Goal: Transaction & Acquisition: Purchase product/service

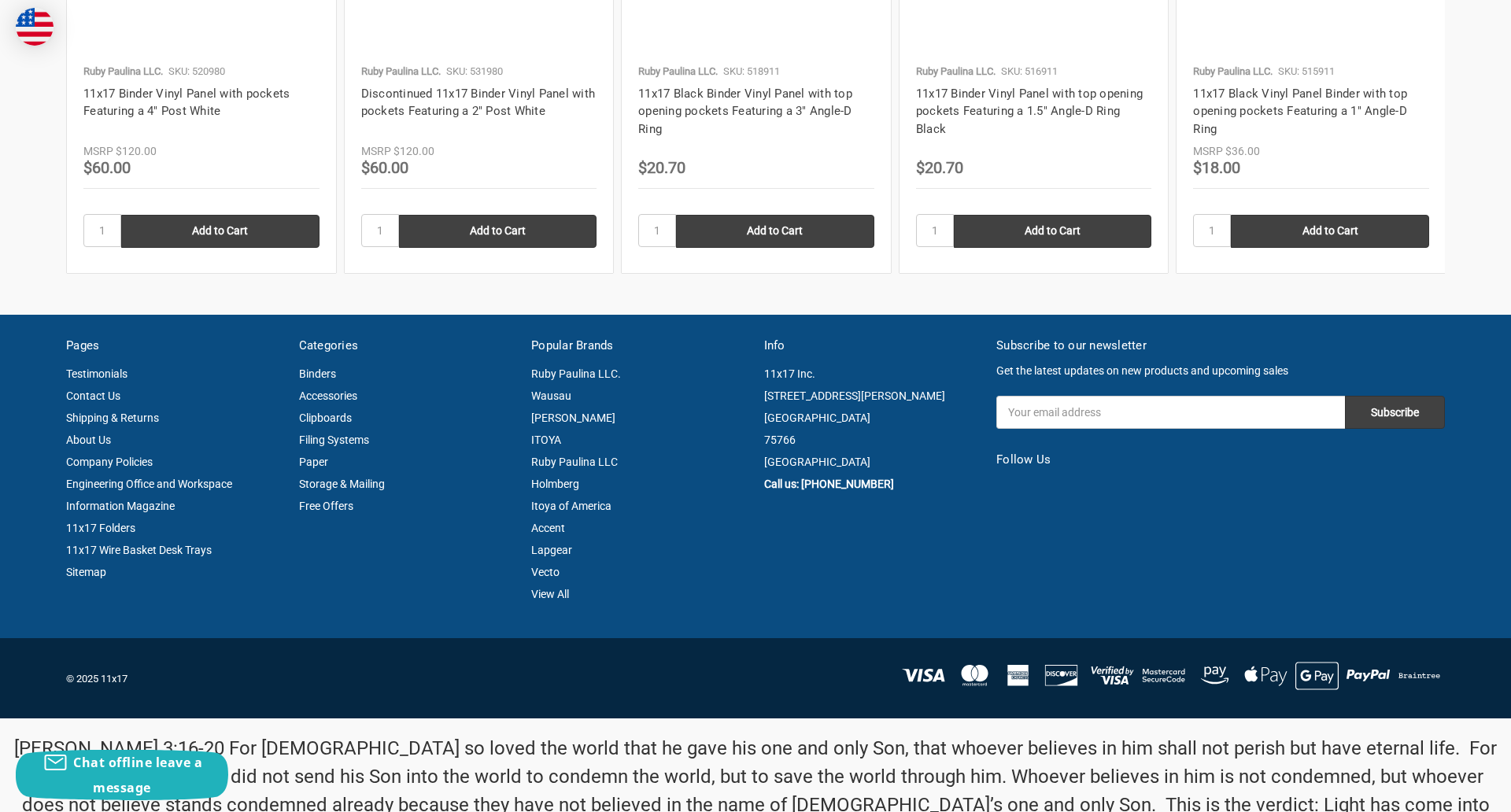
scroll to position [2128, 0]
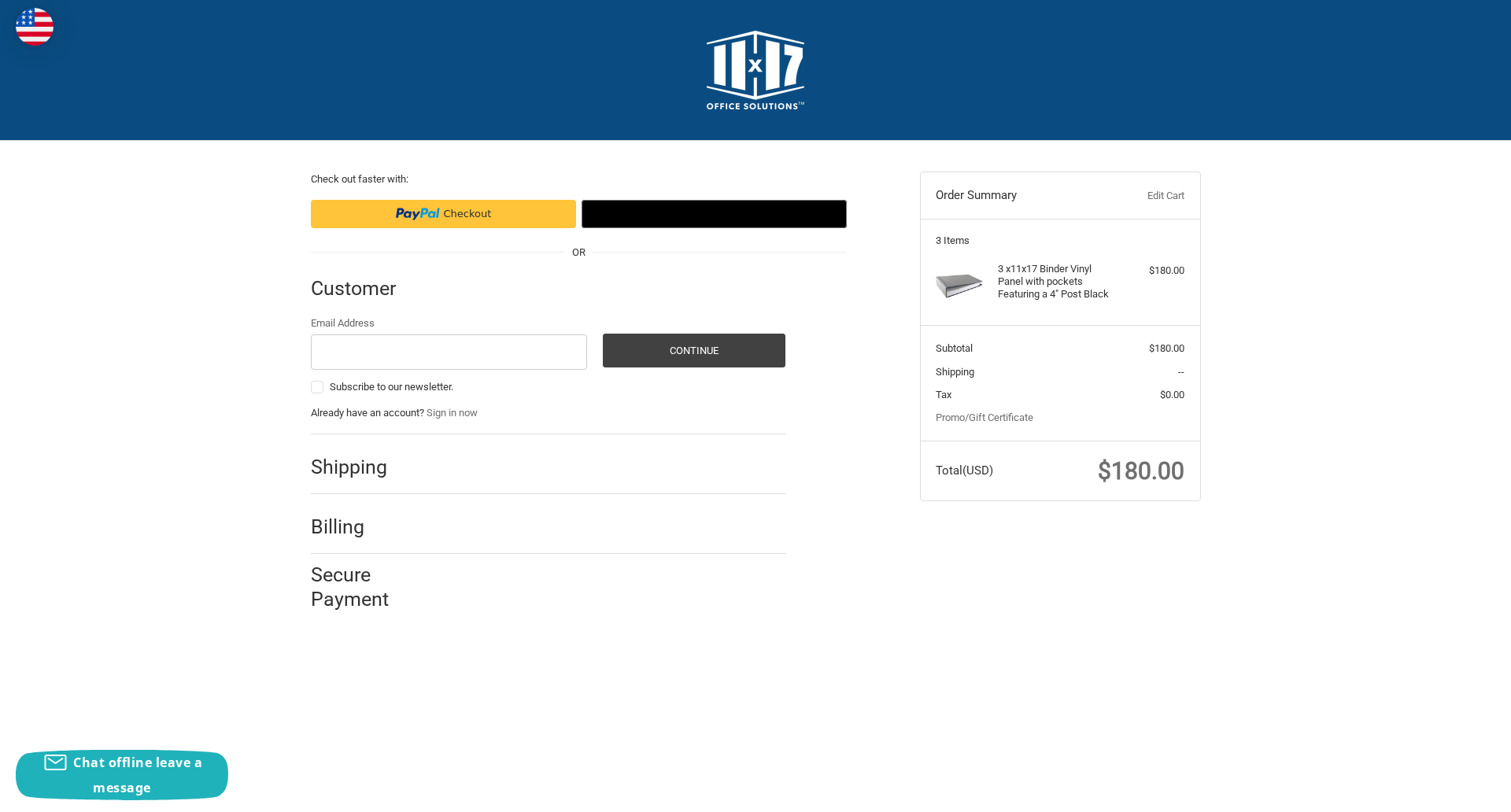
click at [449, 352] on input "Email Address" at bounding box center [449, 352] width 277 height 36
type input "reflectiz@bigcommerce.com"
click at [694, 350] on button "Continue" at bounding box center [695, 350] width 183 height 34
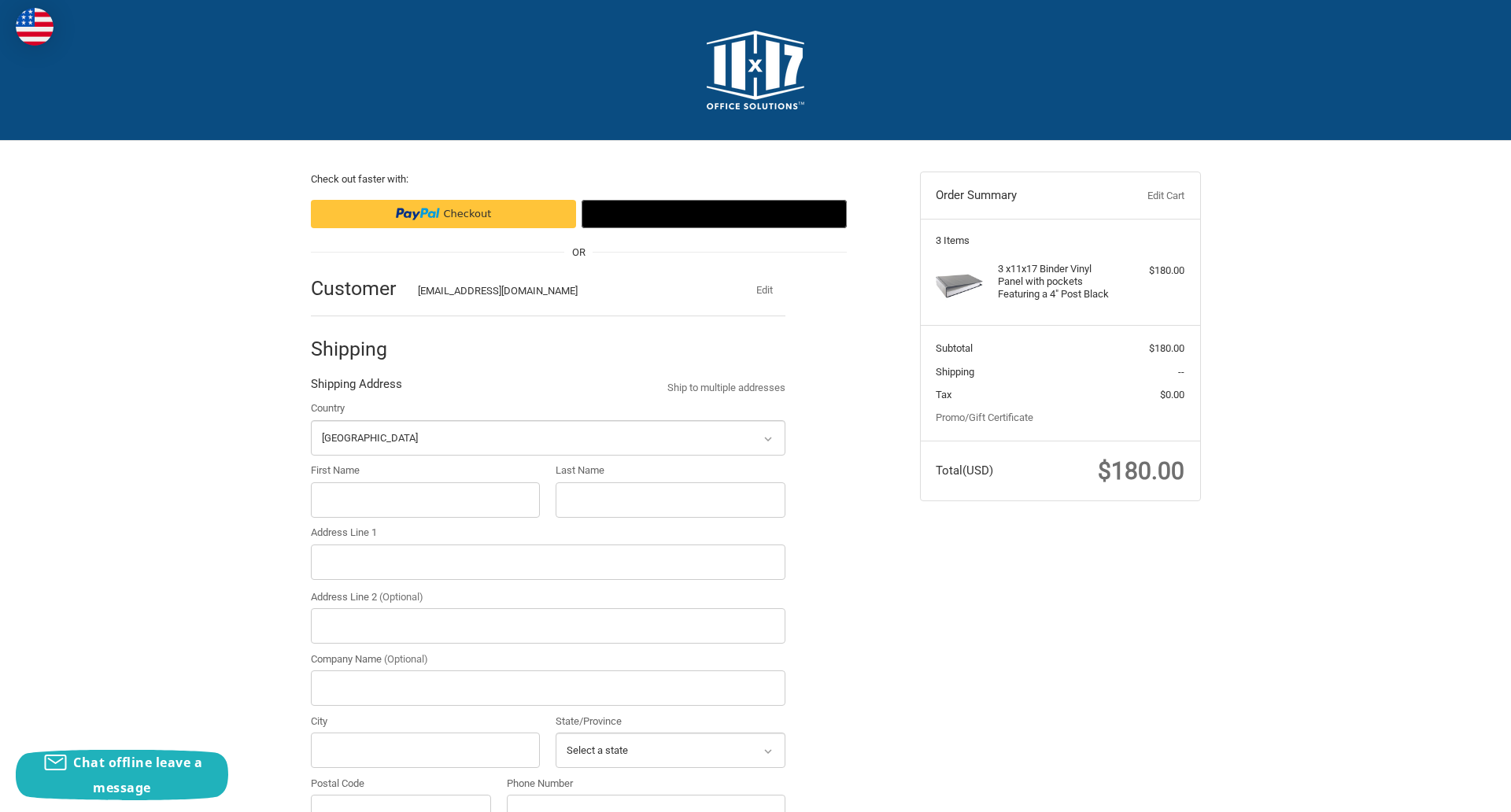
select select "US"
click at [425, 500] on input "First Name" at bounding box center [426, 500] width 230 height 36
type input "reflectiz"
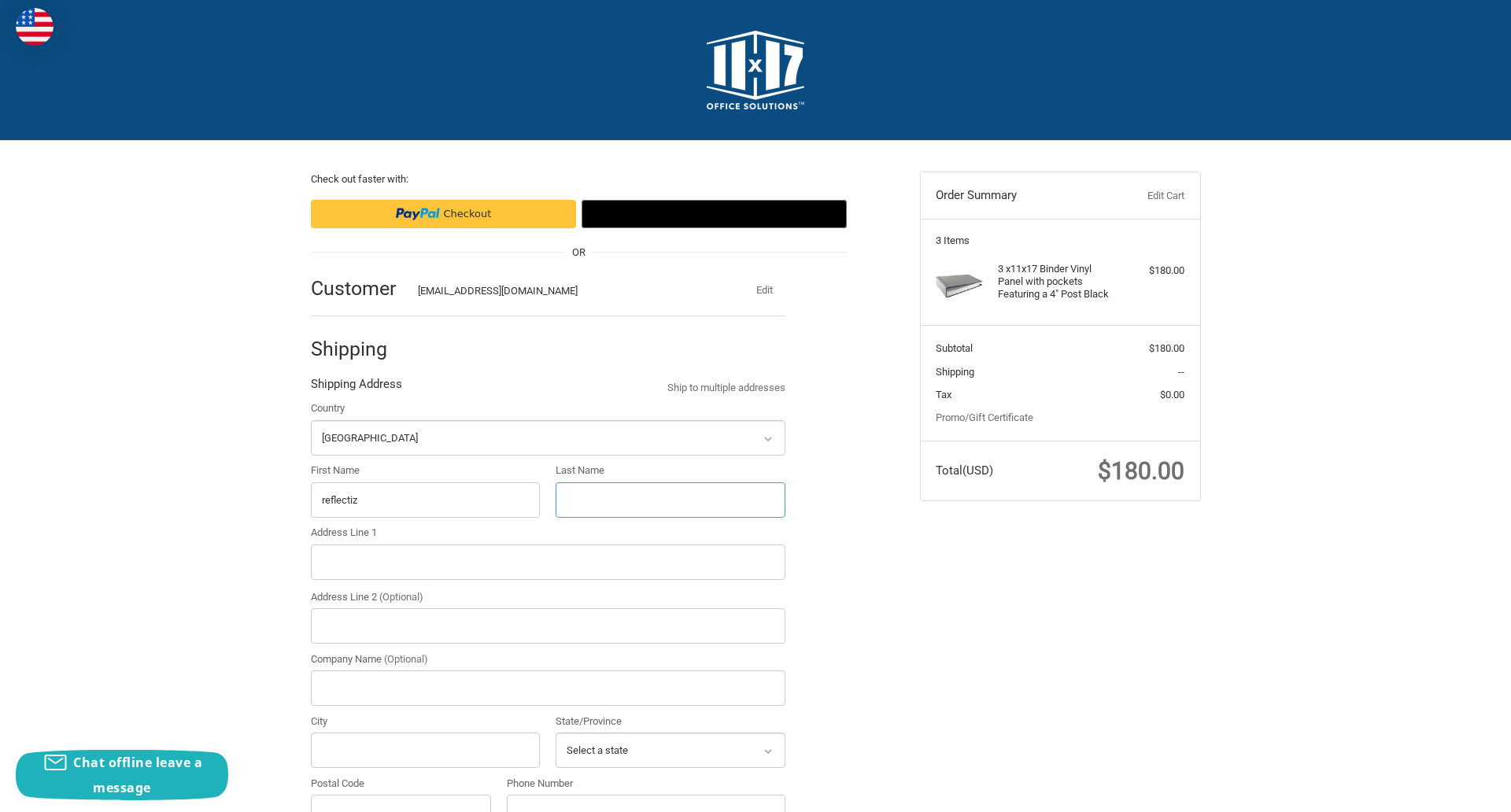
click at [669, 500] on input "Last Name" at bounding box center [670, 500] width 230 height 36
type input "bigcommerce"
click at [401, 794] on input "Postal Code" at bounding box center [401, 812] width 181 height 36
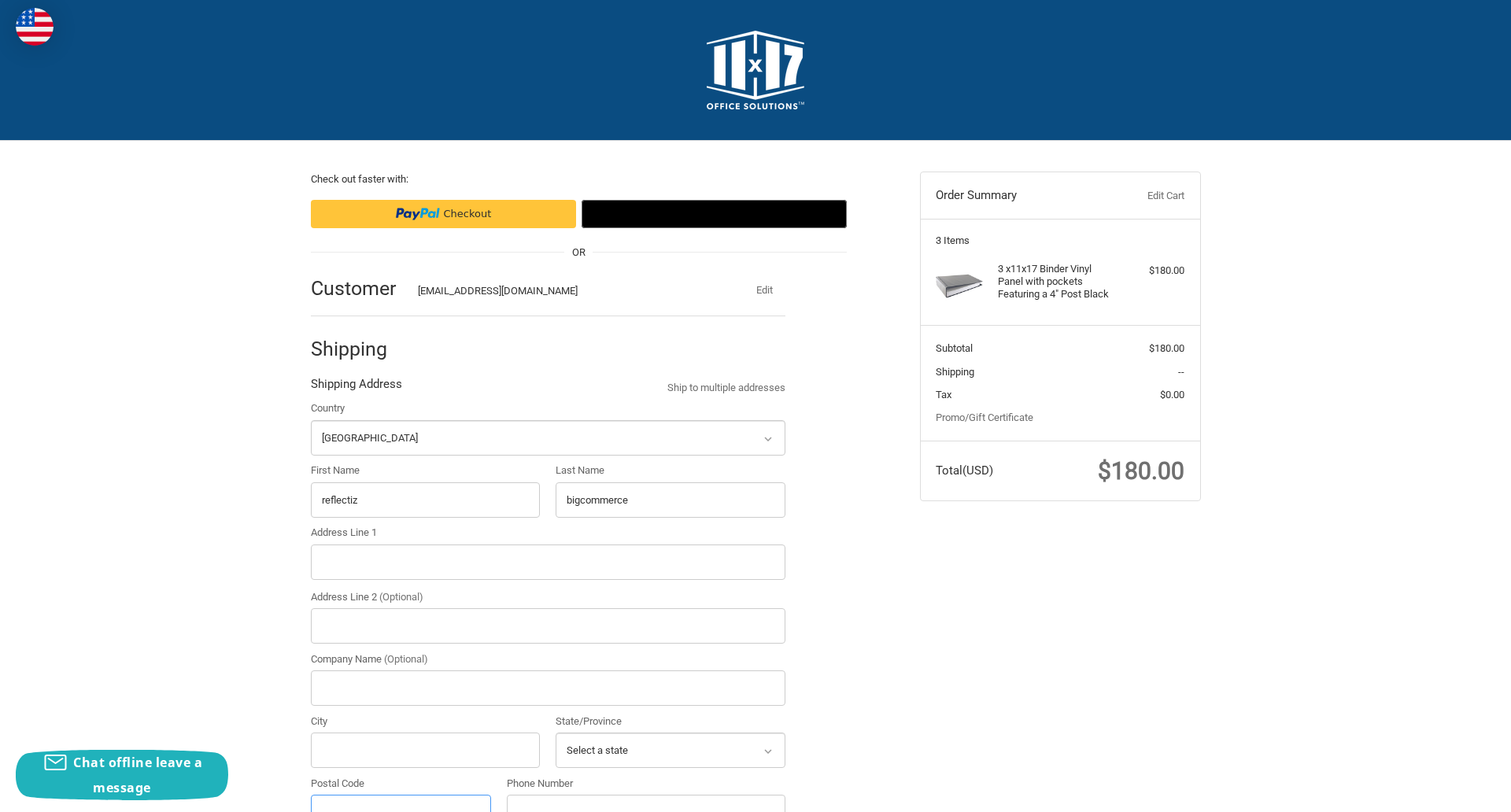
click at [401, 794] on input "Postal Code" at bounding box center [401, 812] width 181 height 36
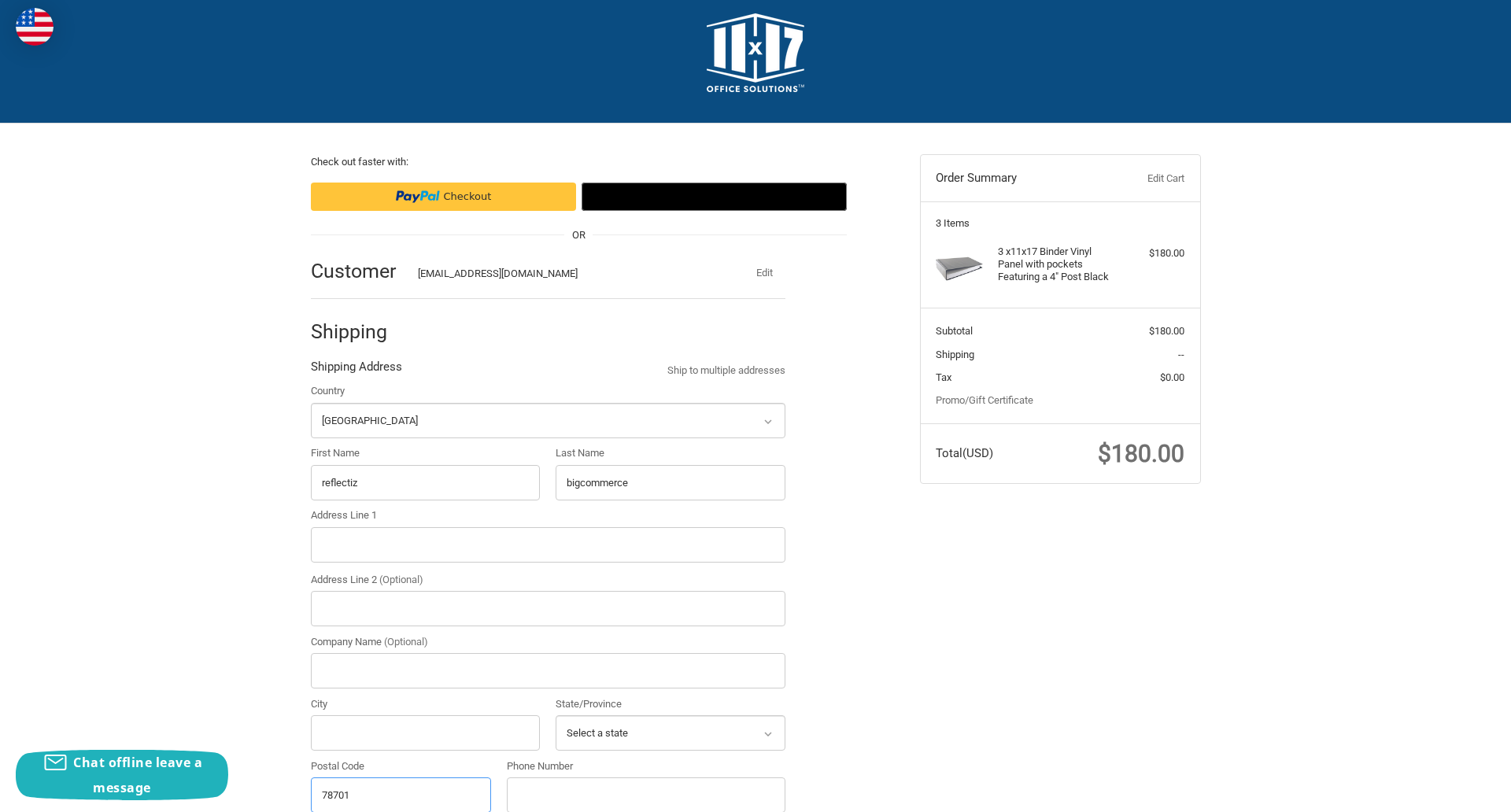
click at [401, 793] on input "78701" at bounding box center [401, 795] width 181 height 36
type input "78701"
click at [548, 544] on input "Address Line 1" at bounding box center [548, 545] width 475 height 36
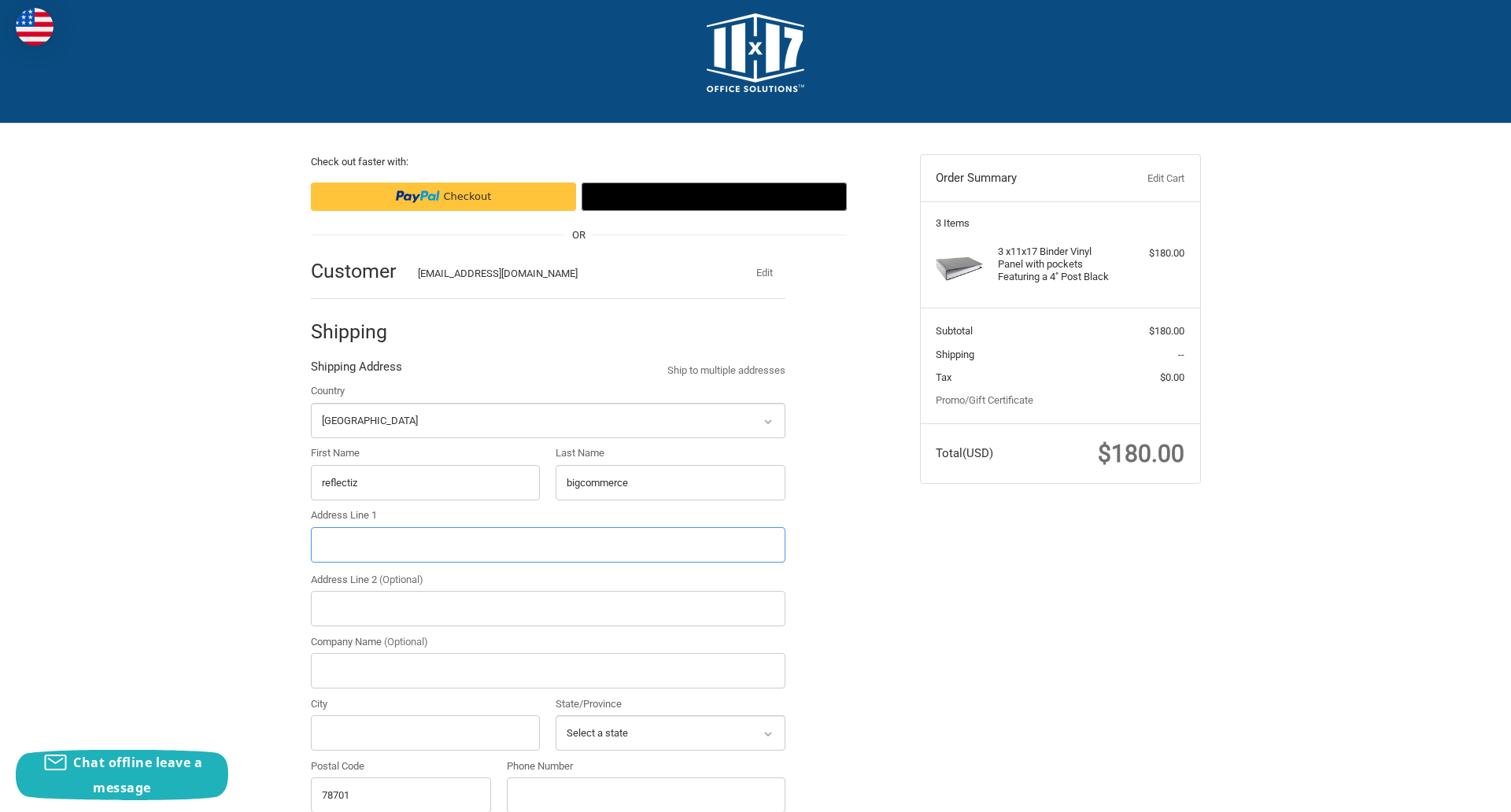
click at [548, 544] on input "Address Line 1" at bounding box center [548, 545] width 475 height 36
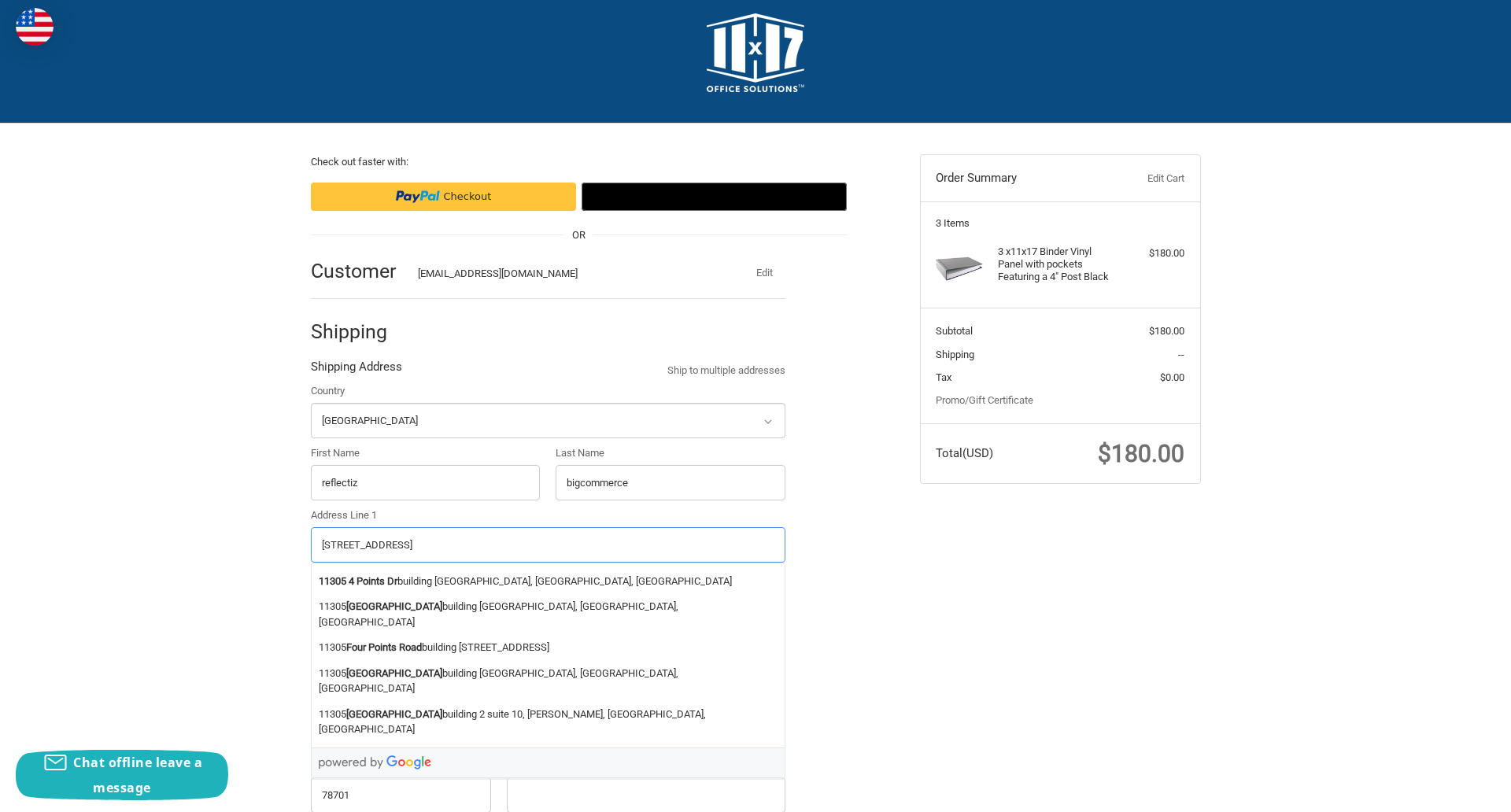
type input "11305 4 Points Dr Building 2, Suite 100"
click at [356, 370] on legend "Shipping Address" at bounding box center [356, 370] width 91 height 25
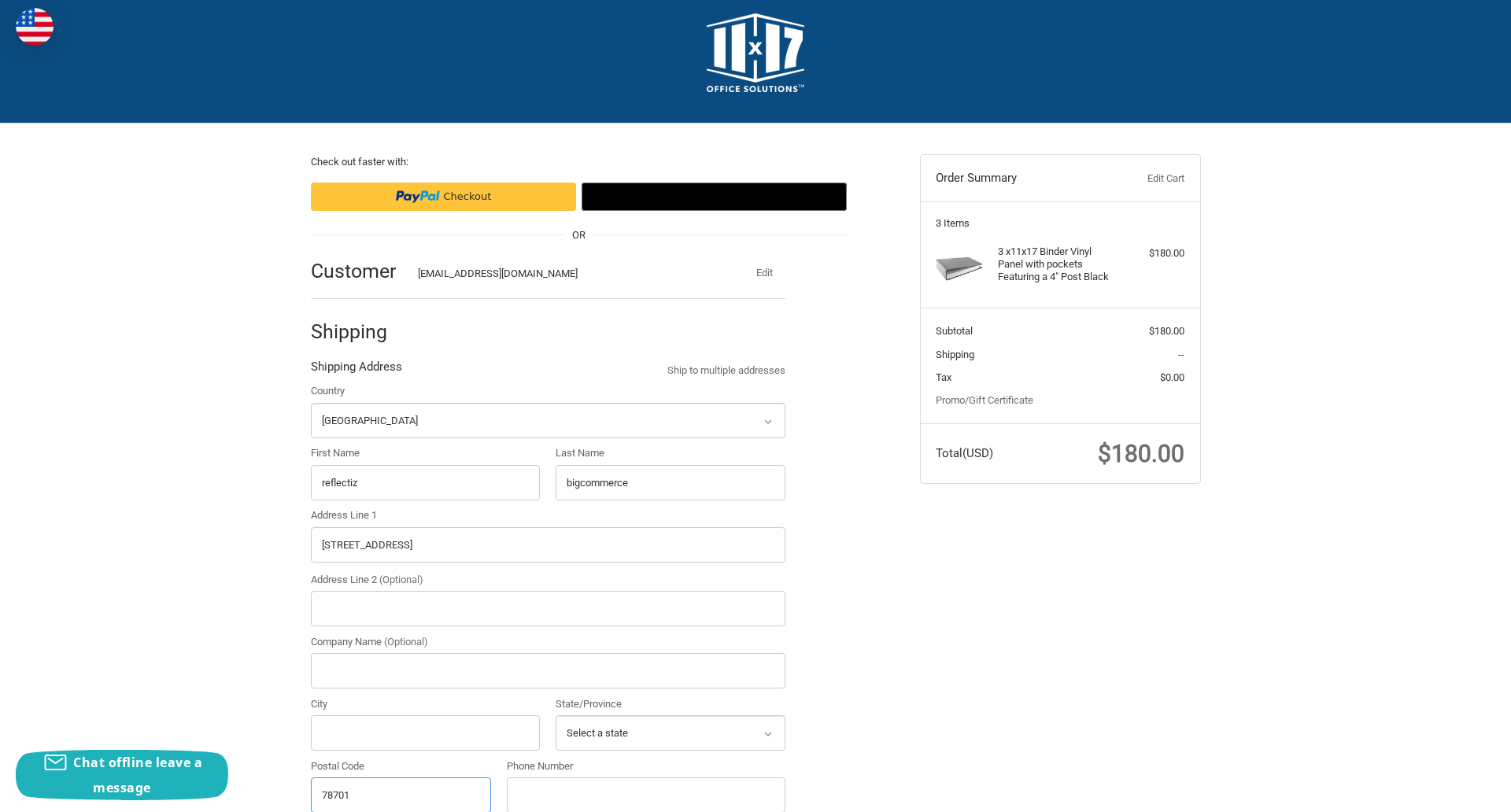
click at [401, 793] on input "78701" at bounding box center [401, 795] width 181 height 36
type input "78701"
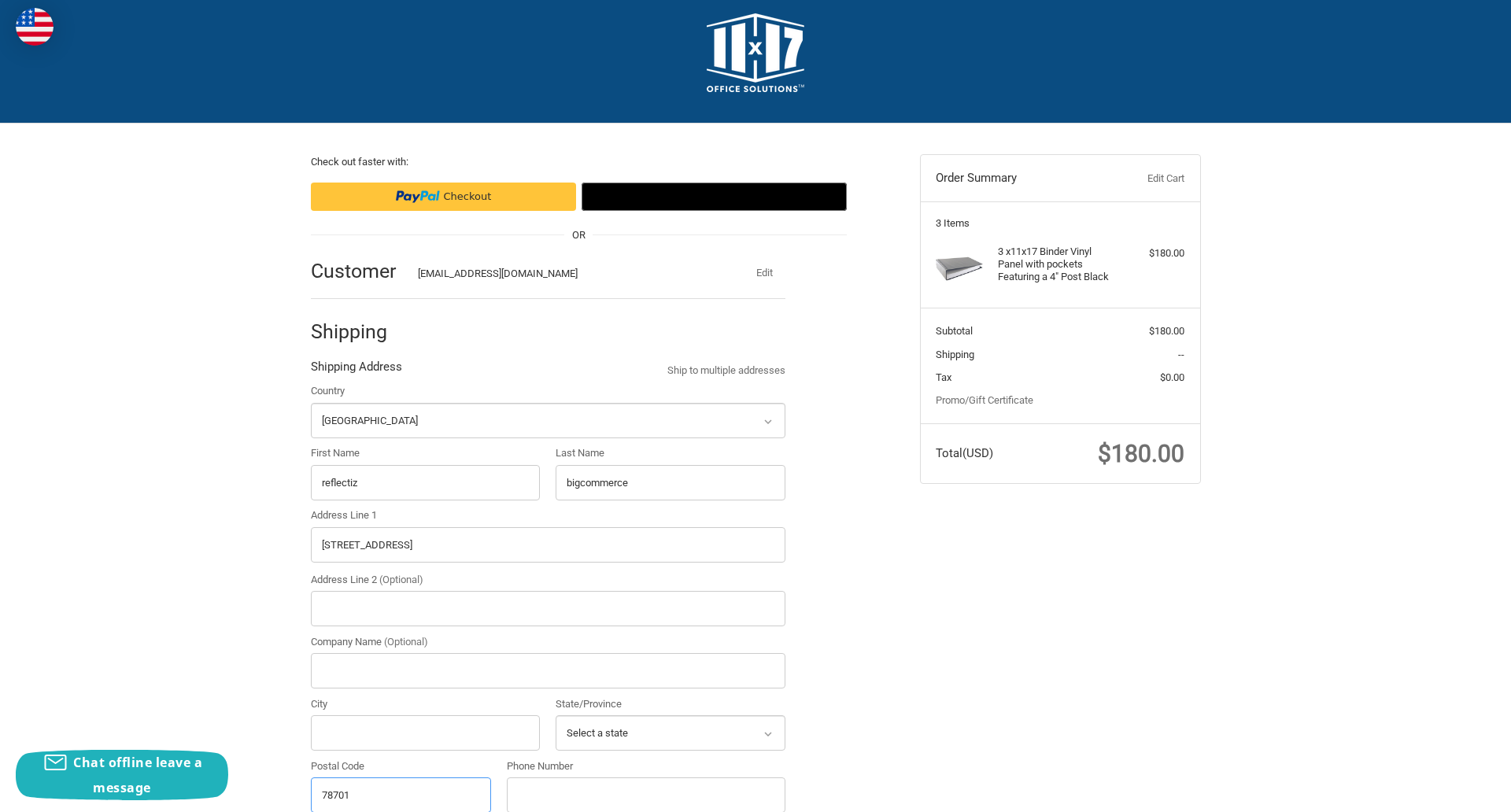
select select "[GEOGRAPHIC_DATA]"
click at [548, 608] on input "Address Line 2 (Optional)" at bounding box center [548, 609] width 475 height 36
type input "2"
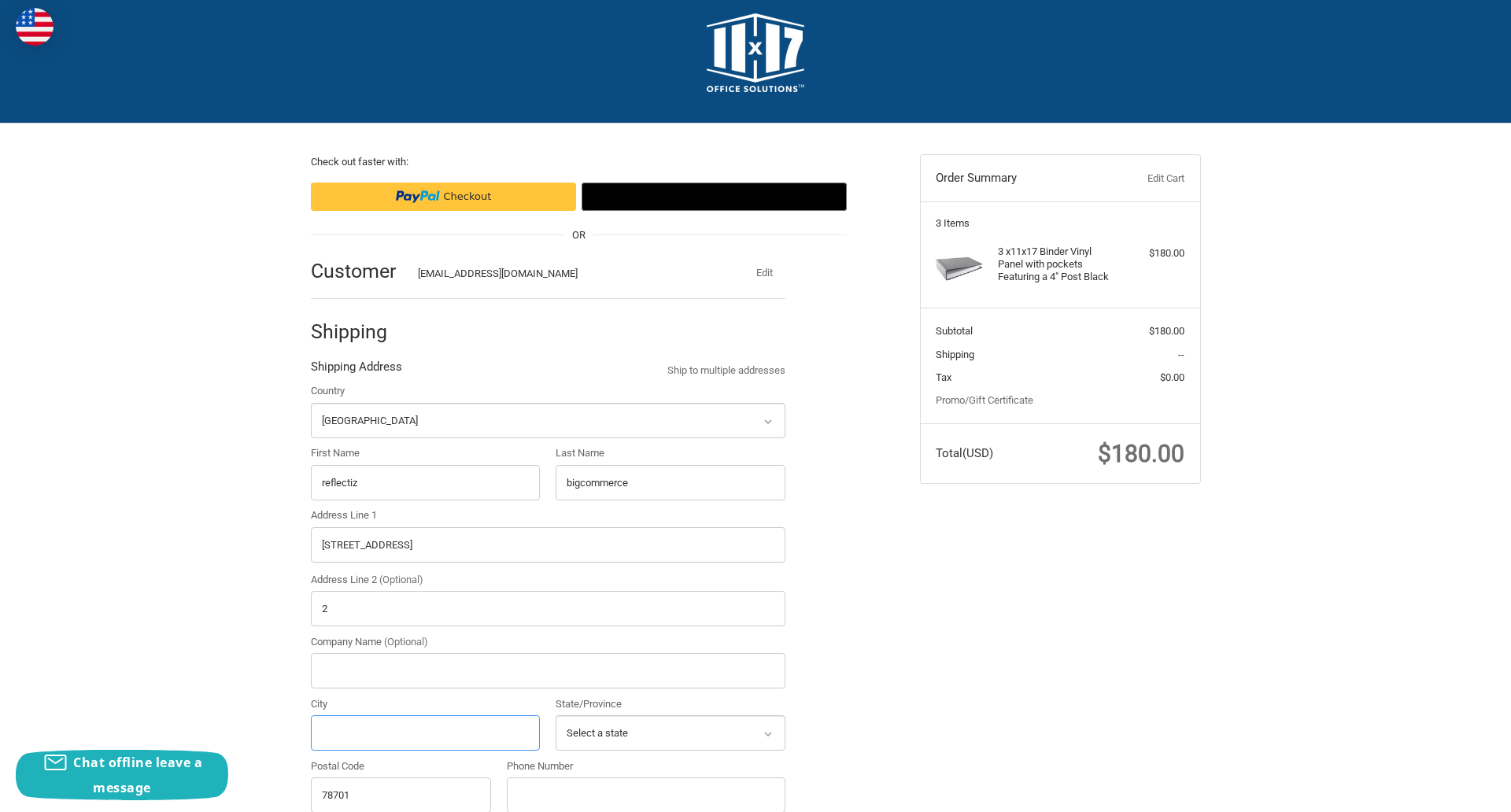
click at [425, 732] on input "City" at bounding box center [426, 733] width 230 height 36
click at [425, 732] on input "Austin" at bounding box center [426, 733] width 230 height 36
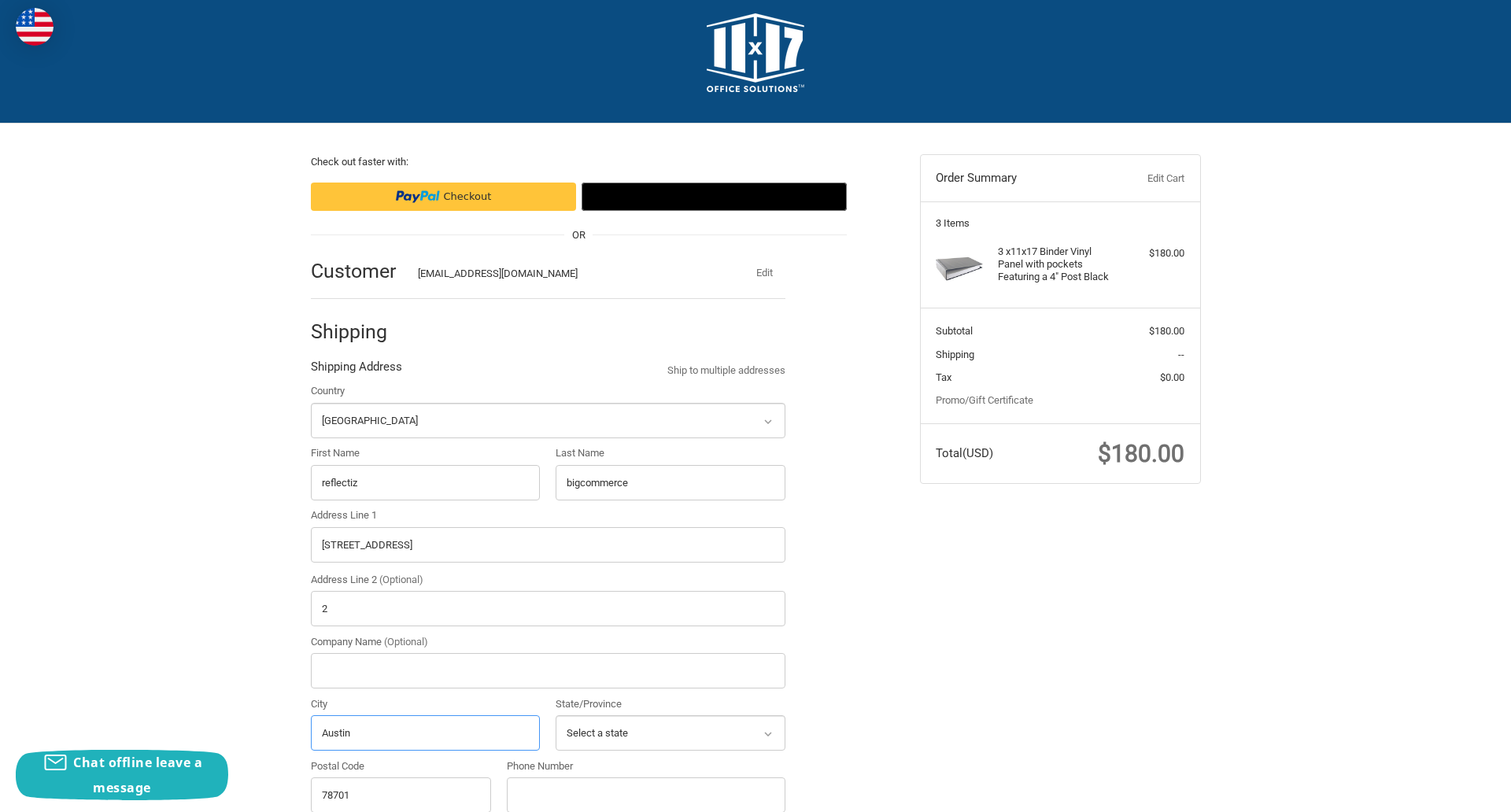
click at [425, 732] on input "Austin" at bounding box center [426, 733] width 230 height 36
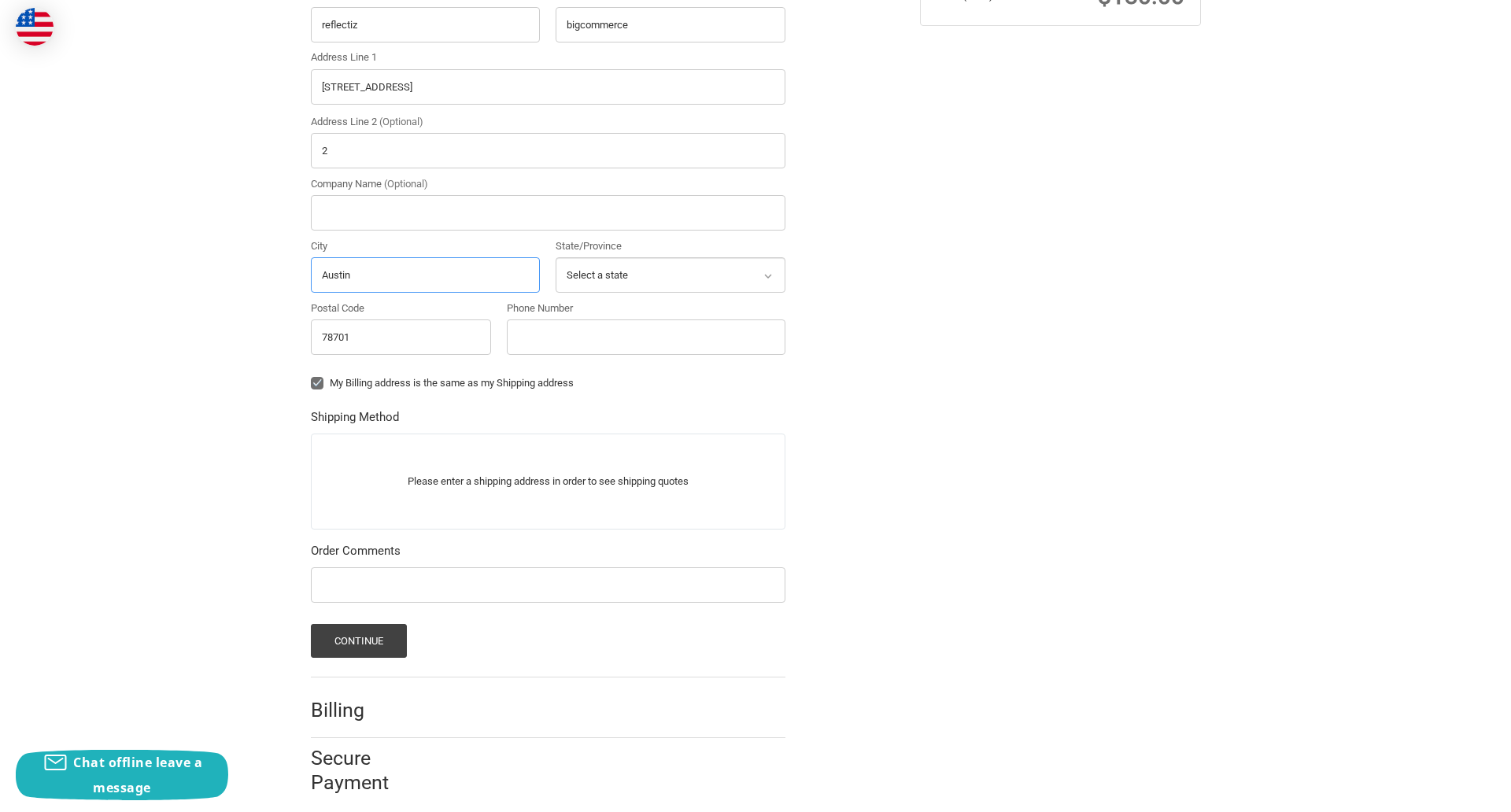
scroll to position [491, 0]
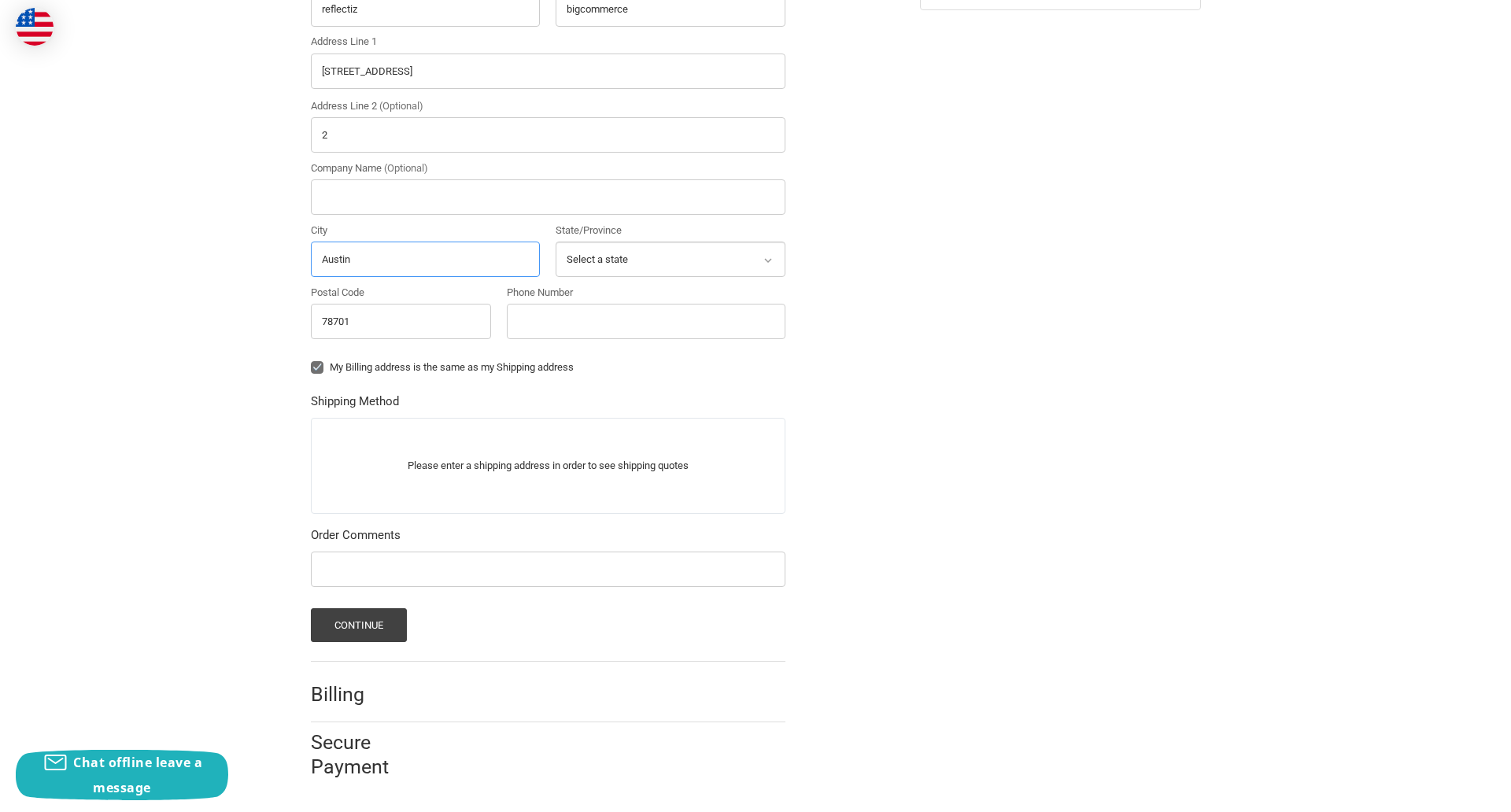
type input "Austin"
click at [645, 321] on input "Phone Number" at bounding box center [646, 321] width 279 height 36
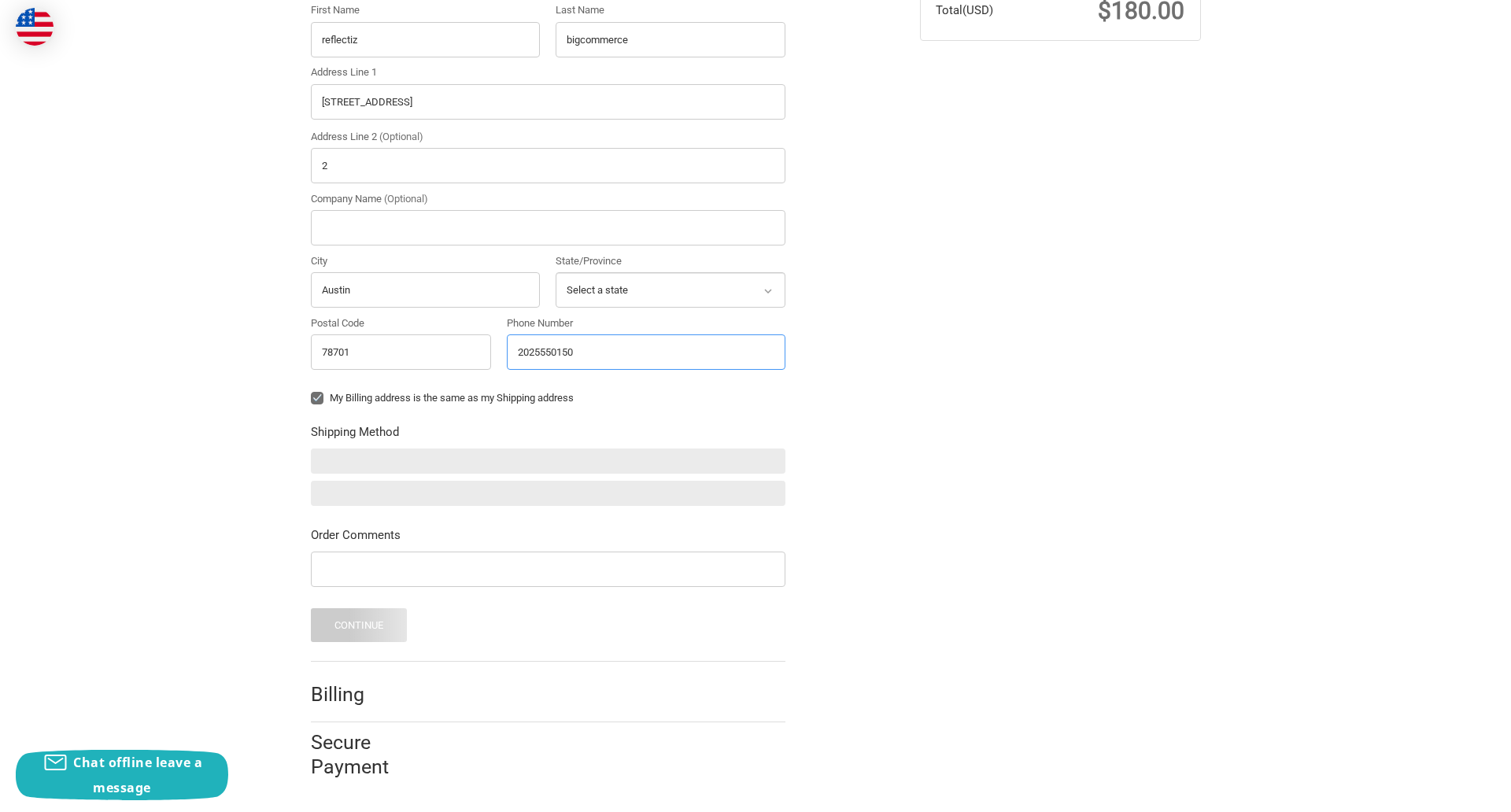
scroll to position [460, 0]
type input "2025550150"
click at [548, 228] on input "Company Name (Optional)" at bounding box center [548, 228] width 475 height 36
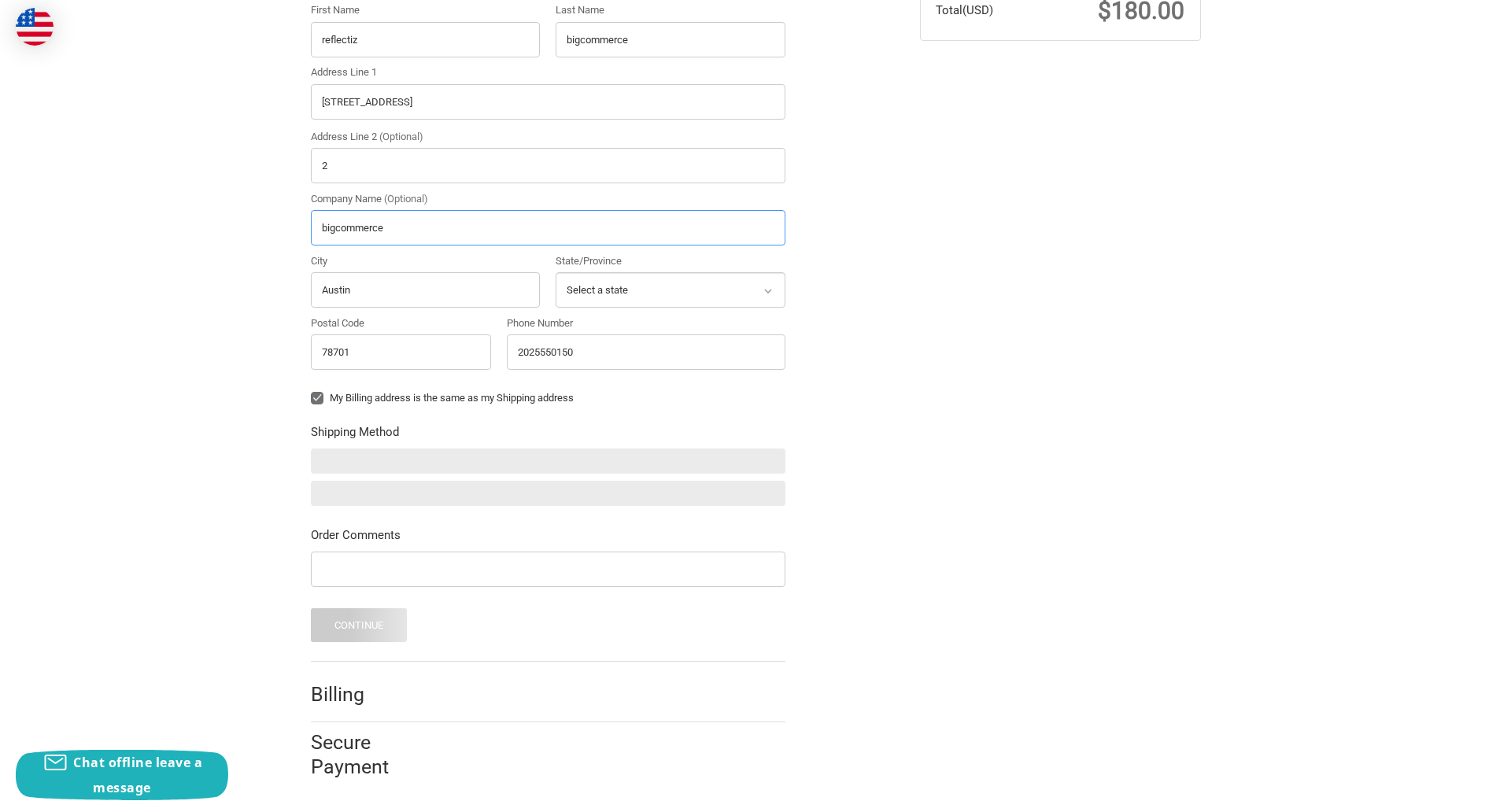
type input "bigcommerce"
click at [311, 410] on form "Country Select a country Afghanistan Åland Islands Albania Algeria American Sam…" at bounding box center [548, 291] width 475 height 701
click at [311, 589] on form "Country Select a country Afghanistan Åland Islands Albania Algeria American Sam…" at bounding box center [548, 291] width 475 height 701
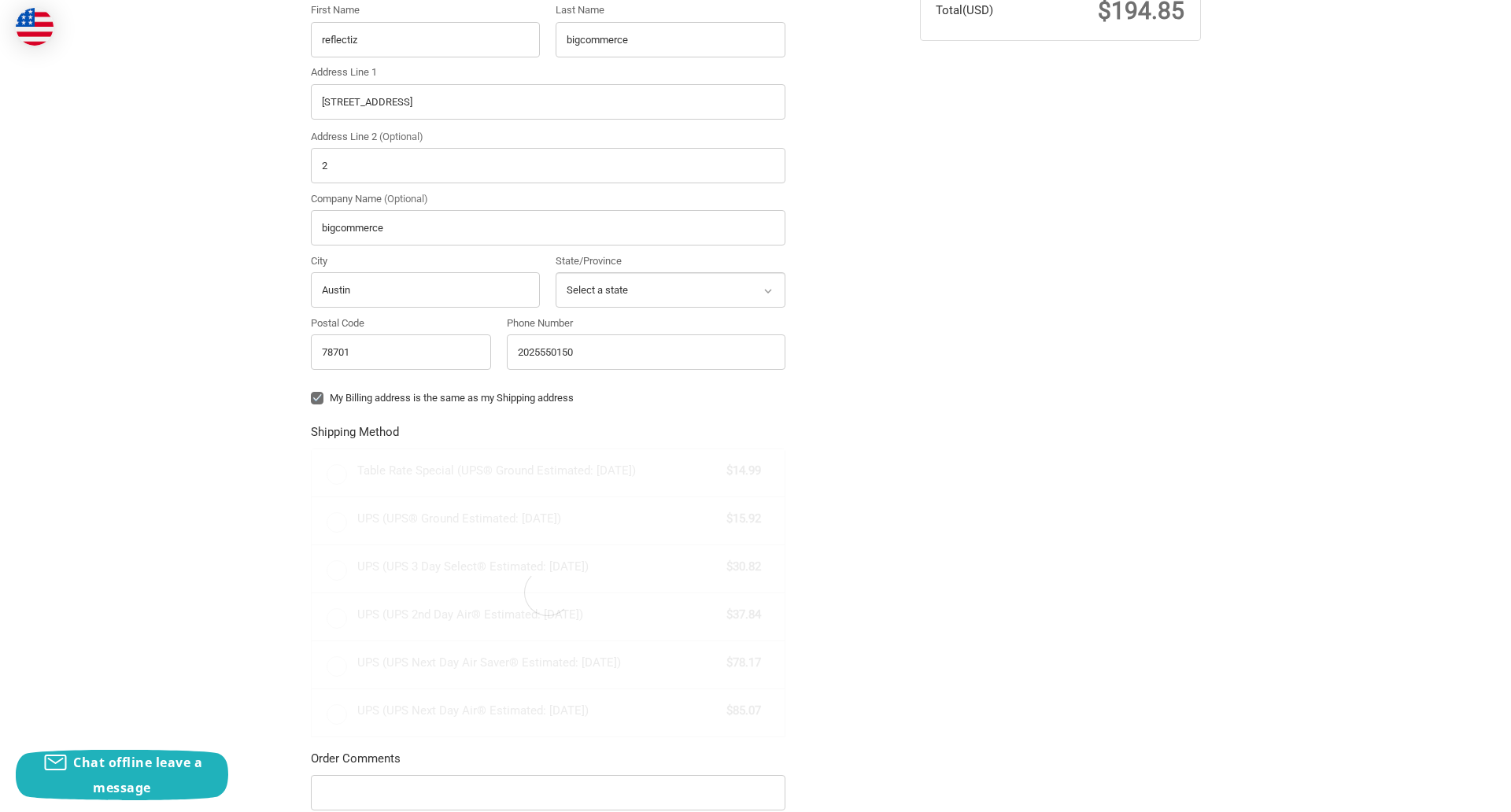
radio input "true"
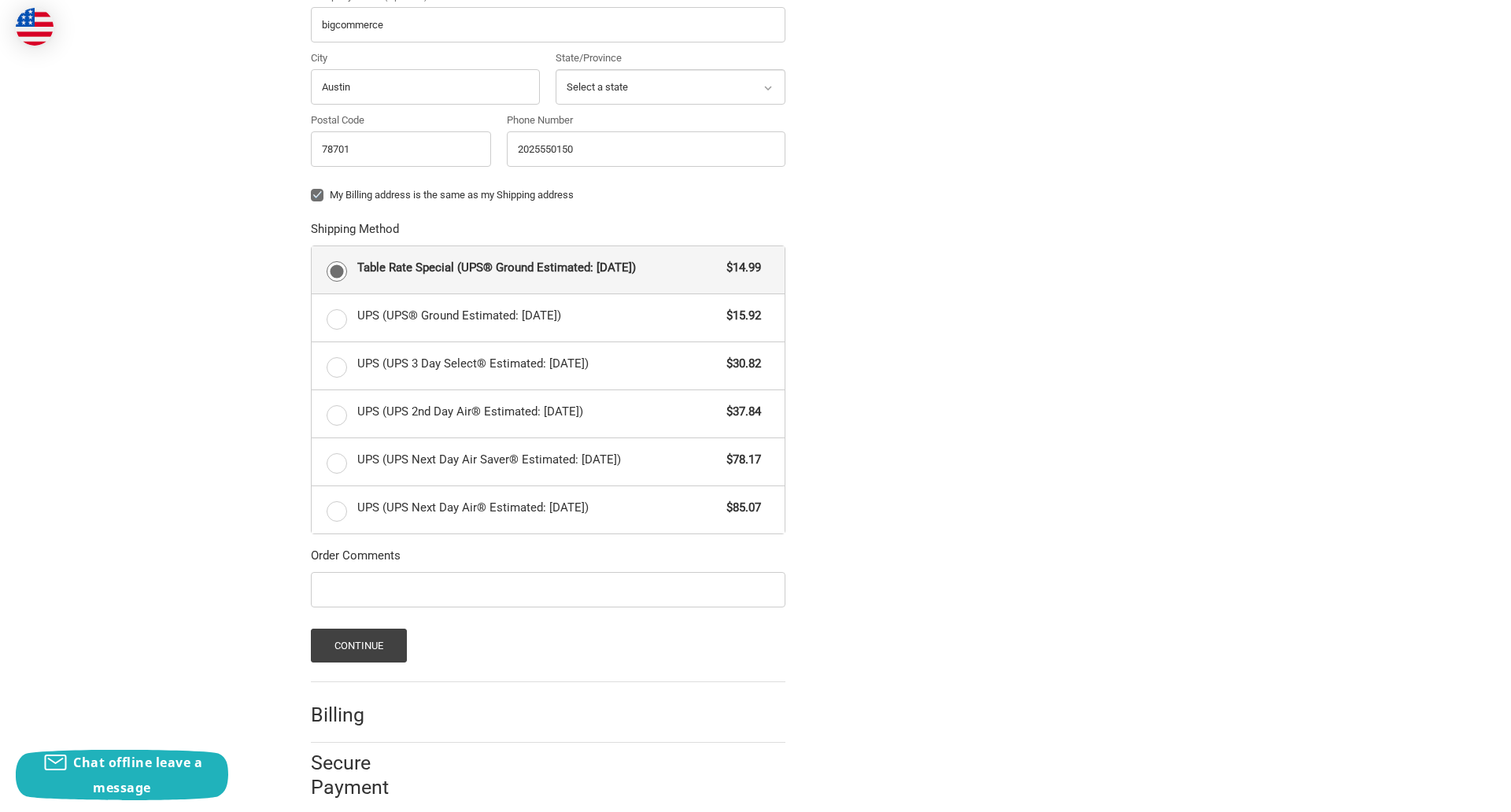
scroll to position [684, 0]
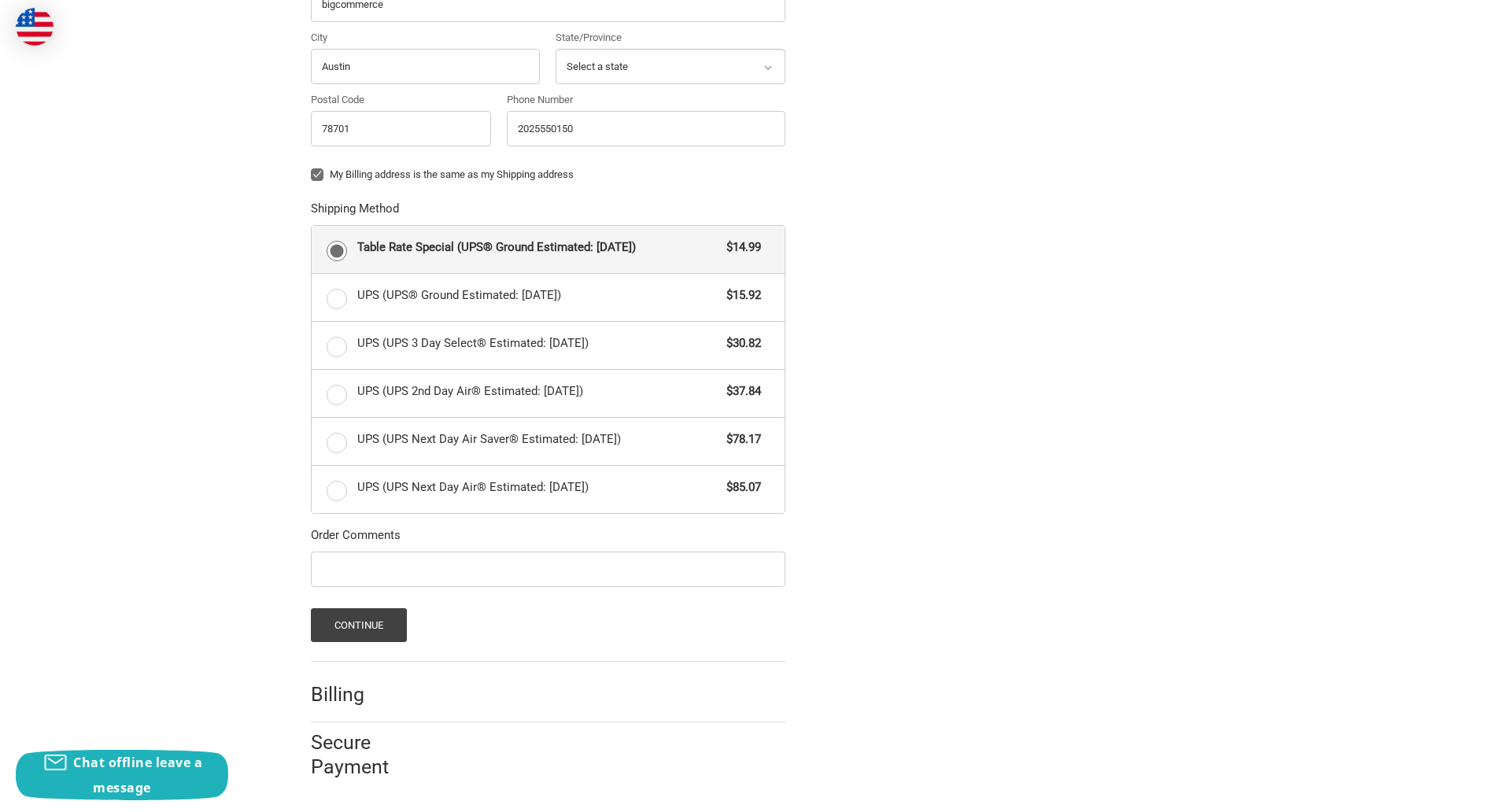
click at [548, 249] on span "Table Rate Special (UPS® Ground Estimated: Mon, Sep 22)" at bounding box center [539, 247] width 362 height 18
click at [313, 227] on input "Table Rate Special (UPS® Ground Estimated: Mon, Sep 22) $14.99" at bounding box center [312, 226] width 1 height 1
click at [358, 625] on button "Continue" at bounding box center [359, 625] width 97 height 34
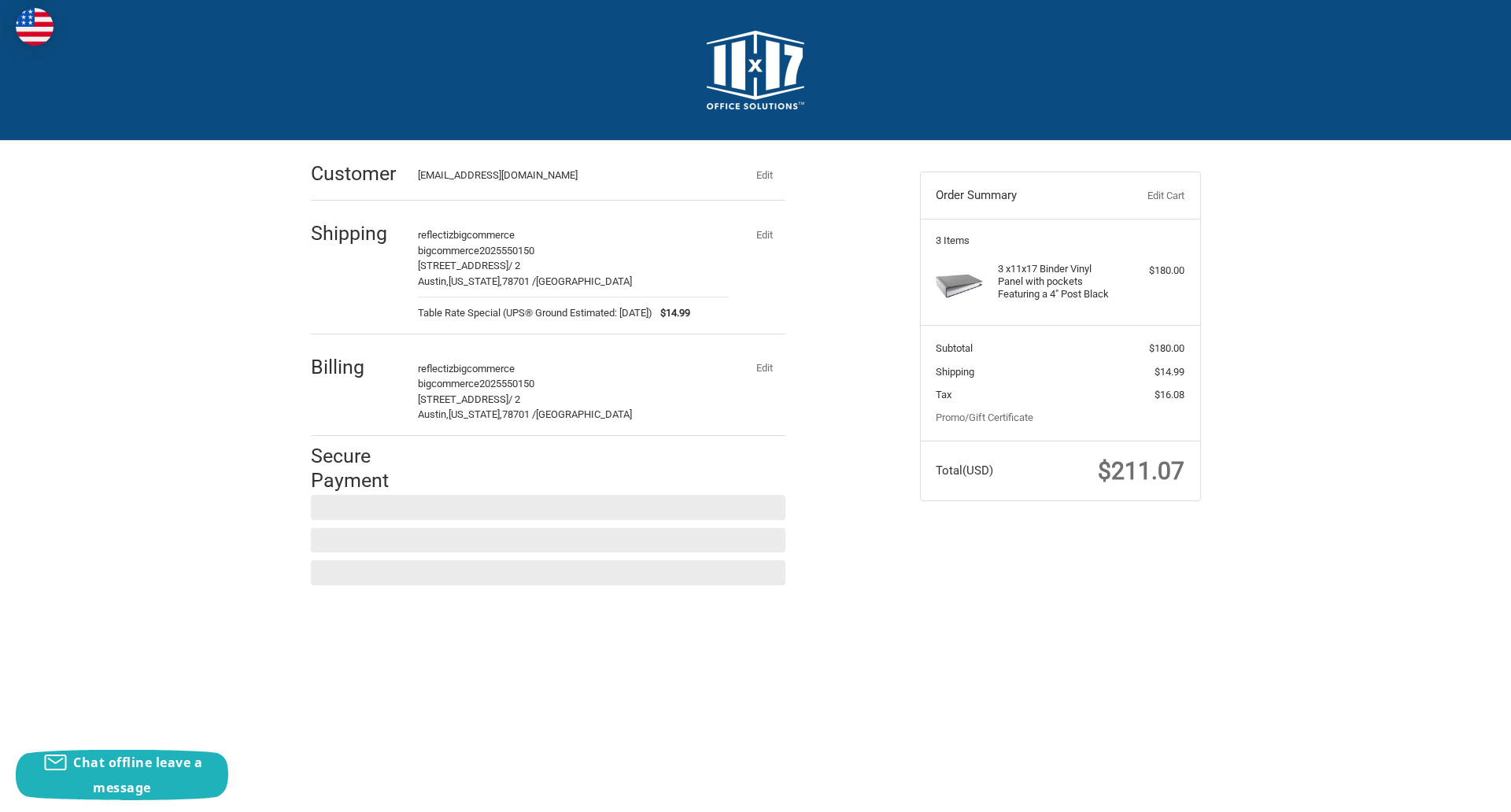
scroll to position [0, 0]
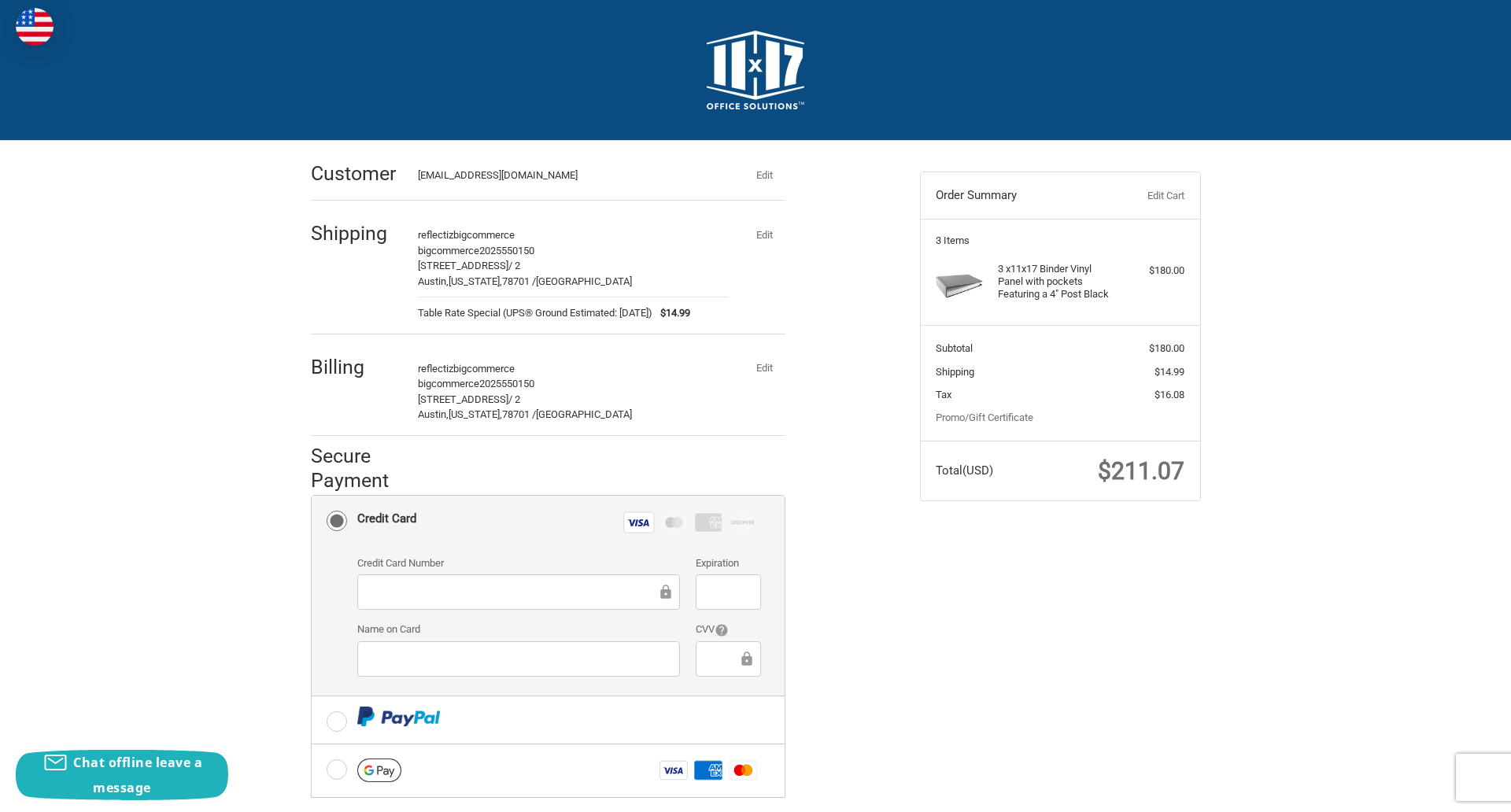
checkbox input "true"
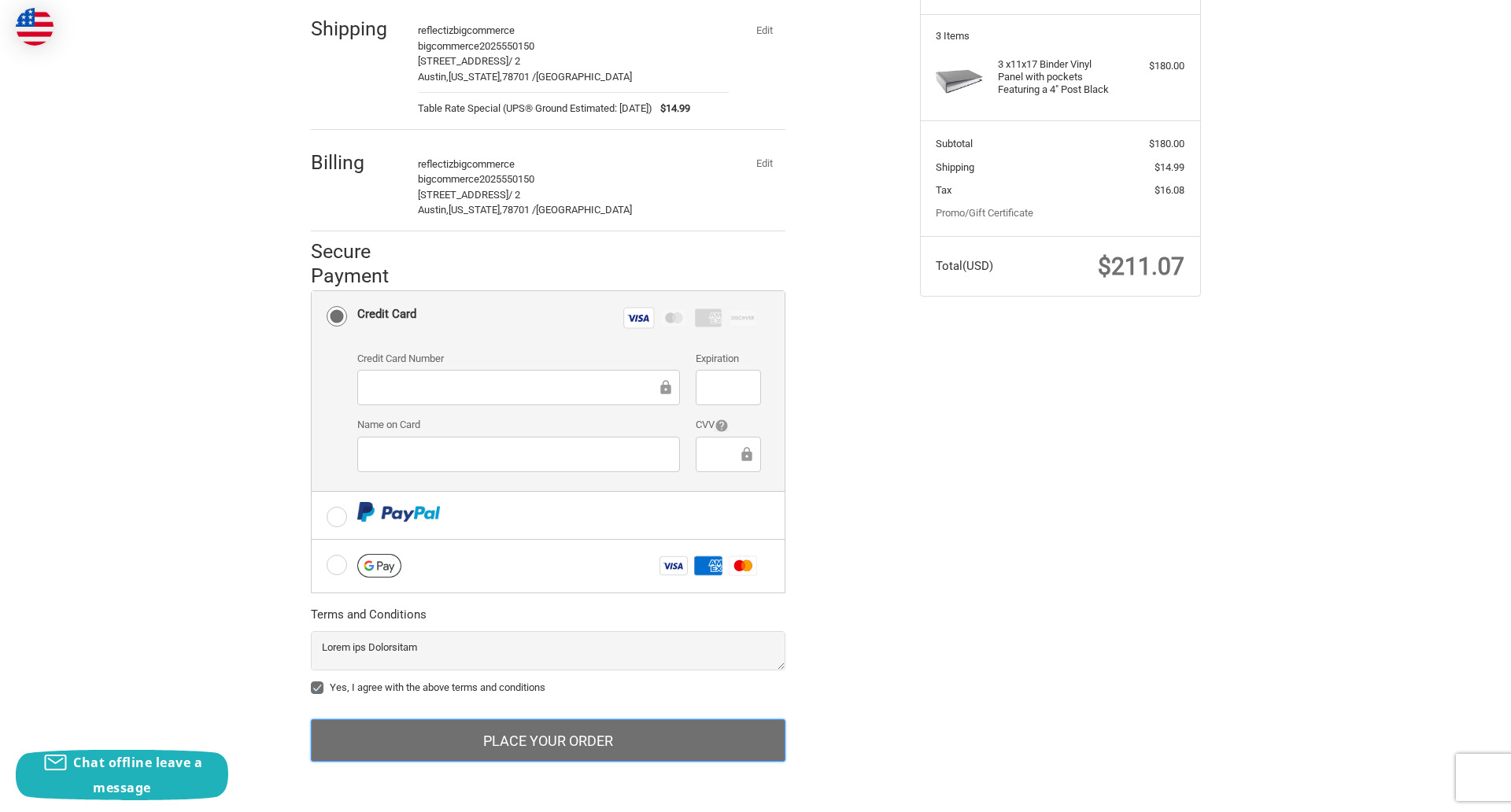
click at [548, 740] on button "Place Your Order" at bounding box center [548, 740] width 475 height 43
